Goal: Check status: Check status

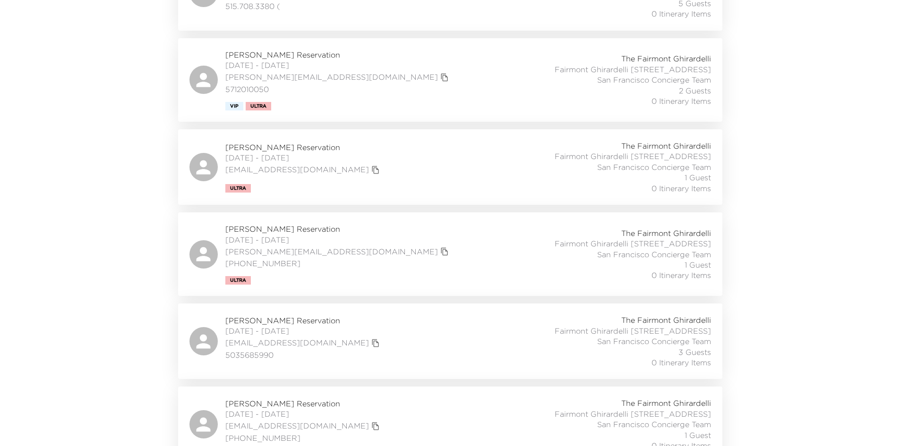
scroll to position [401, 0]
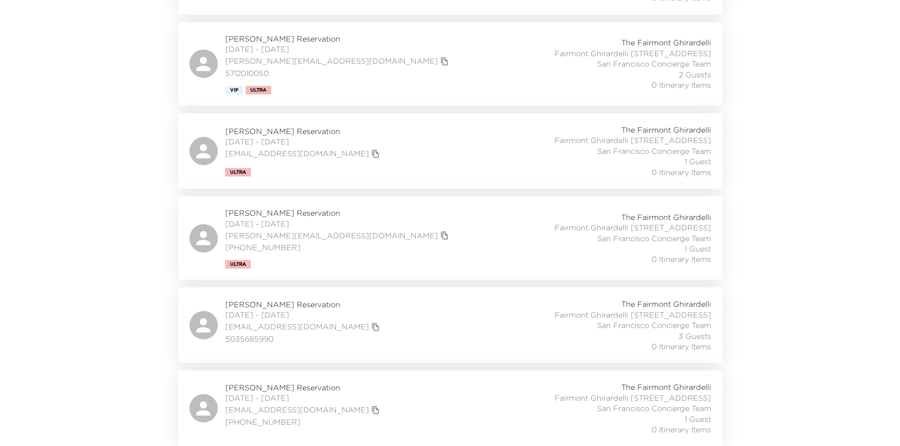
click at [377, 402] on div "[PERSON_NAME] Reservation [DATE] - [DATE] [EMAIL_ADDRESS][DOMAIN_NAME] [PHONE_N…" at bounding box center [450, 408] width 522 height 53
click at [408, 300] on div "[PERSON_NAME] Reservation [DATE] - [DATE] [EMAIL_ADDRESS][DOMAIN_NAME] 50356859…" at bounding box center [450, 325] width 522 height 53
click at [388, 215] on div "[PERSON_NAME] Reservation [DATE] - [DATE] [PERSON_NAME][EMAIL_ADDRESS][DOMAIN_N…" at bounding box center [450, 238] width 522 height 61
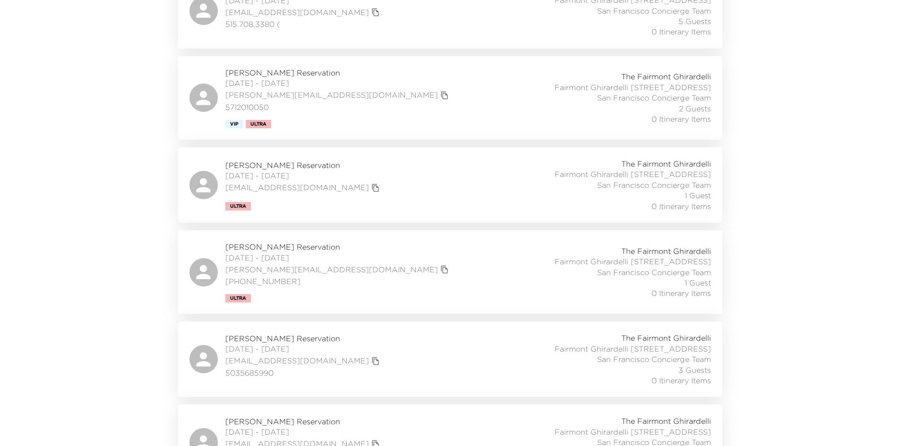
scroll to position [306, 0]
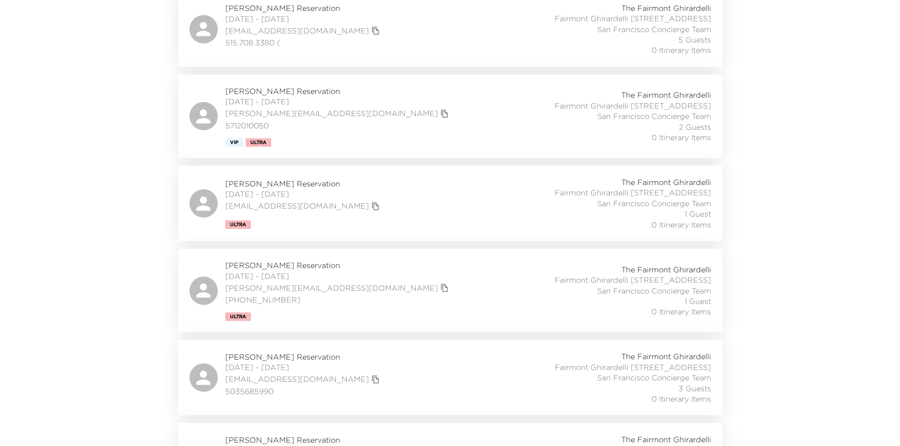
click at [404, 214] on div "[PERSON_NAME] Reservation [DATE] - [DATE] [EMAIL_ADDRESS][DOMAIN_NAME] Ultra Th…" at bounding box center [450, 203] width 522 height 53
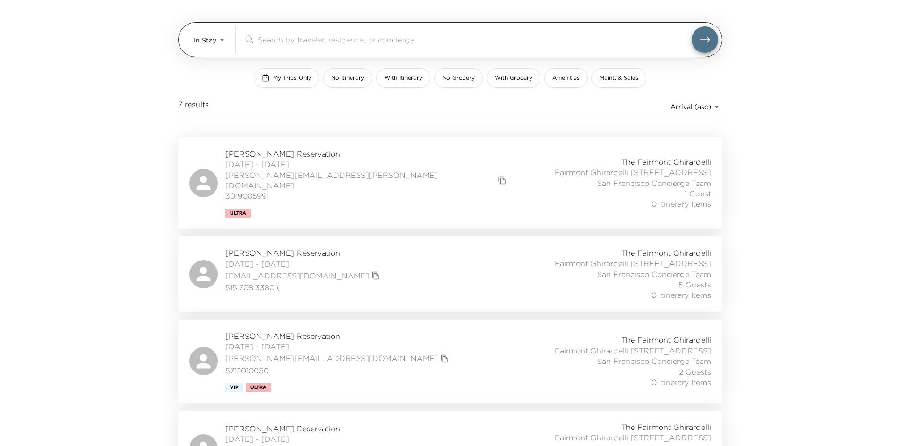
scroll to position [0, 0]
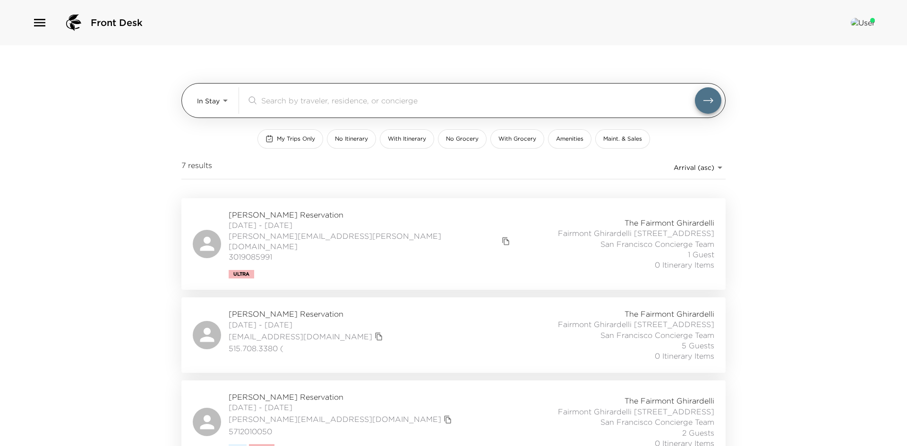
click at [216, 100] on body "Front Desk In Stay In-Stay ​ My Trips Only No Itinerary With Itinerary No Groce…" at bounding box center [453, 223] width 907 height 446
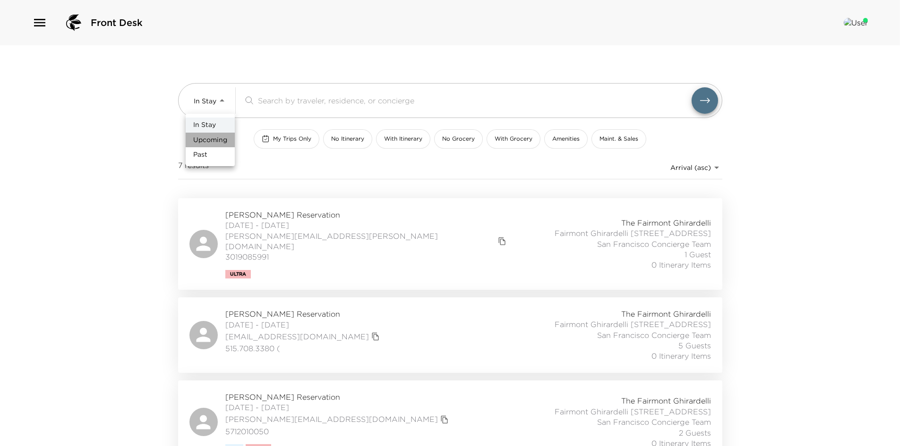
click at [206, 146] on li "Upcoming" at bounding box center [210, 140] width 49 height 15
type input "Upcoming"
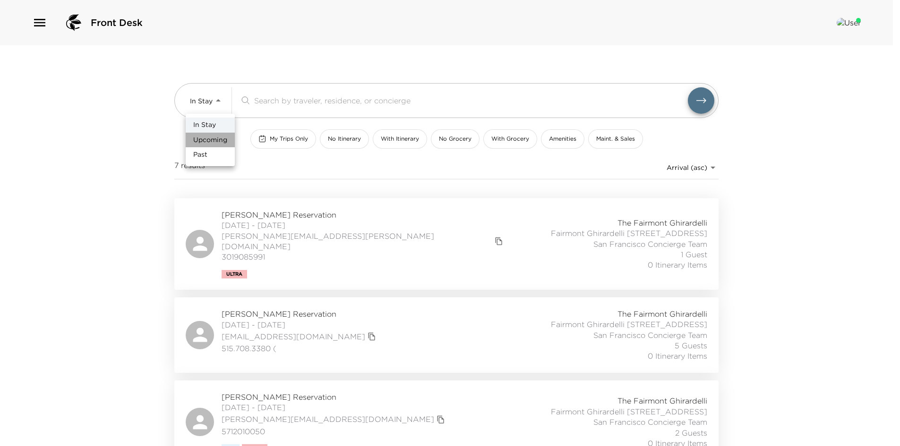
click at [158, 149] on div at bounding box center [450, 223] width 900 height 446
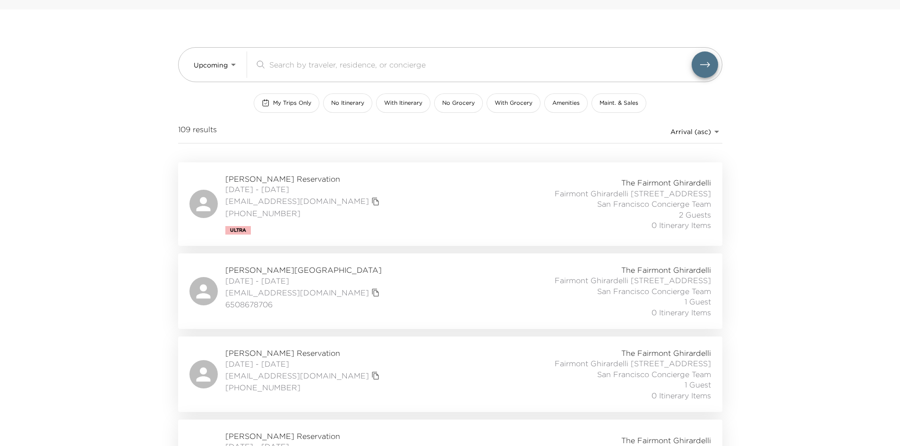
scroll to position [94, 0]
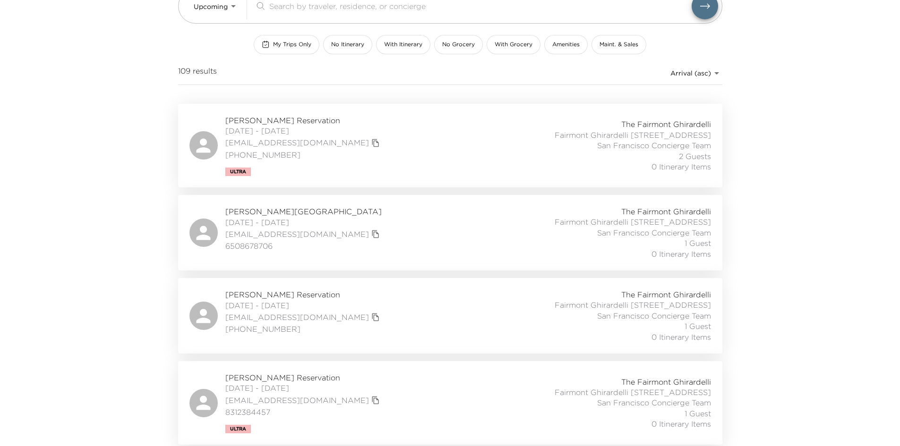
click at [385, 151] on div "[PERSON_NAME] Reservation [DATE] - [DATE] [EMAIL_ADDRESS][DOMAIN_NAME] [PHONE_N…" at bounding box center [450, 145] width 522 height 61
click at [348, 242] on div "[PERSON_NAME][GEOGRAPHIC_DATA] [DATE] - [DATE] [EMAIL_ADDRESS][DOMAIN_NAME] 650…" at bounding box center [450, 232] width 522 height 53
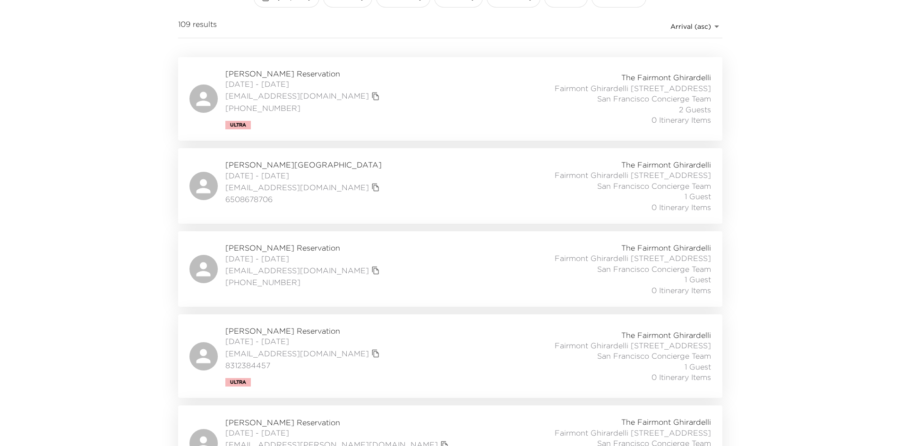
scroll to position [142, 0]
click at [344, 295] on div "[PERSON_NAME] Reservation [DATE] - [DATE] [EMAIL_ADDRESS][DOMAIN_NAME] [PHONE_N…" at bounding box center [450, 268] width 522 height 53
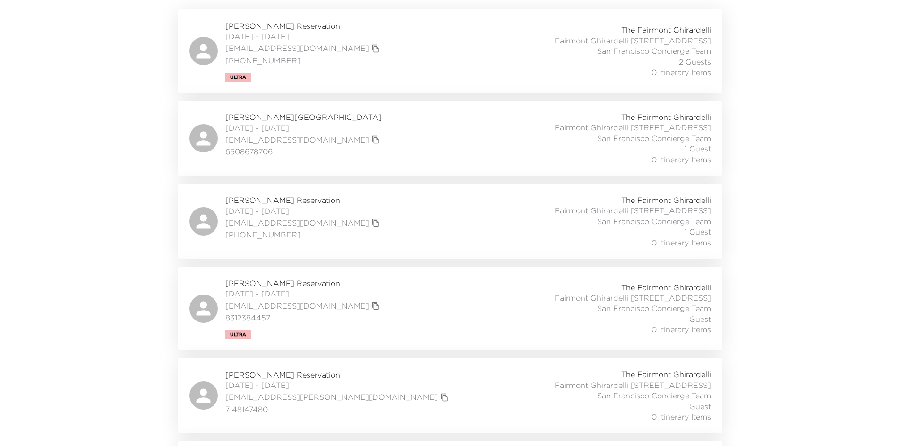
scroll to position [94, 0]
